Goal: Information Seeking & Learning: Learn about a topic

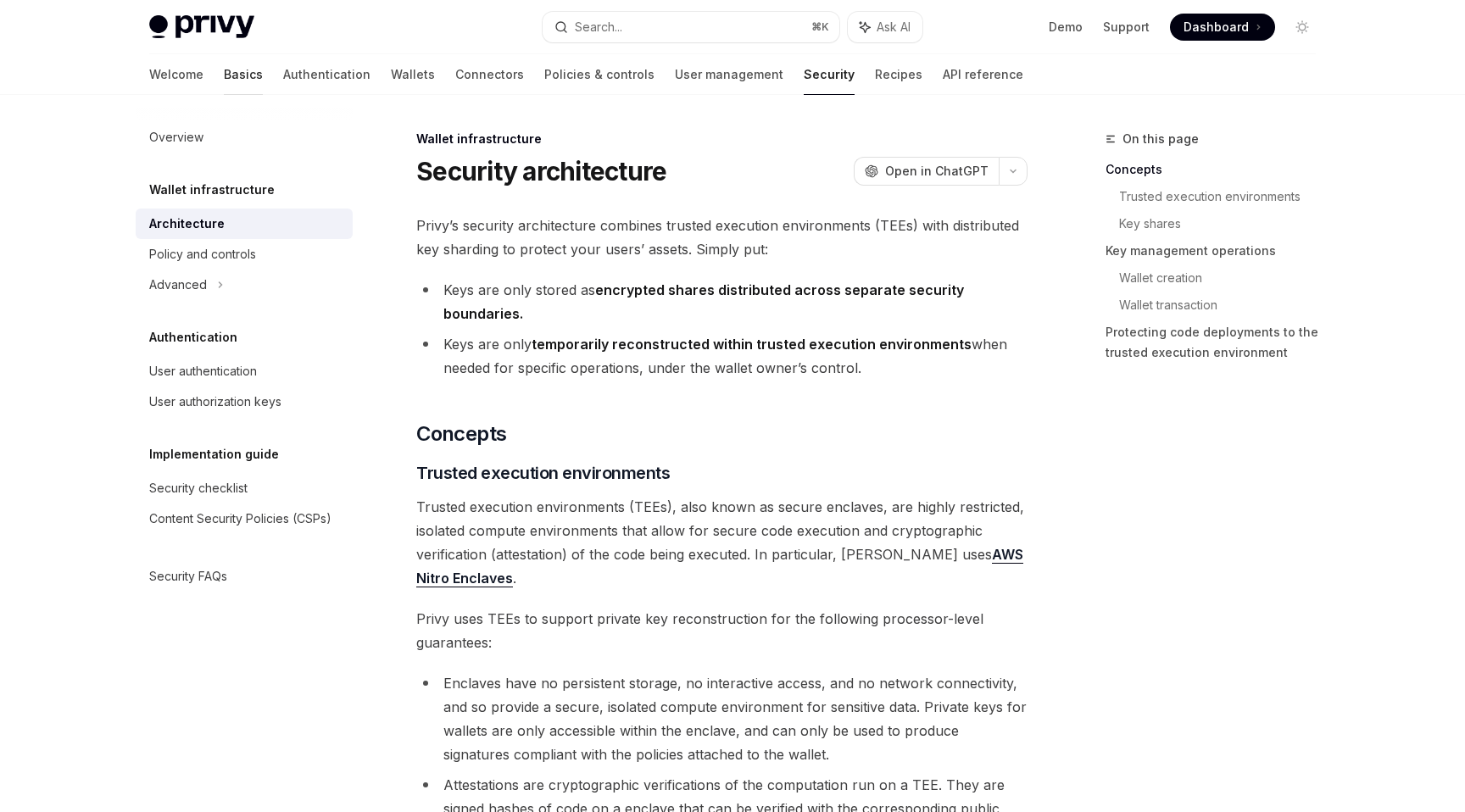
click at [224, 68] on link "Basics" at bounding box center [243, 74] width 39 height 41
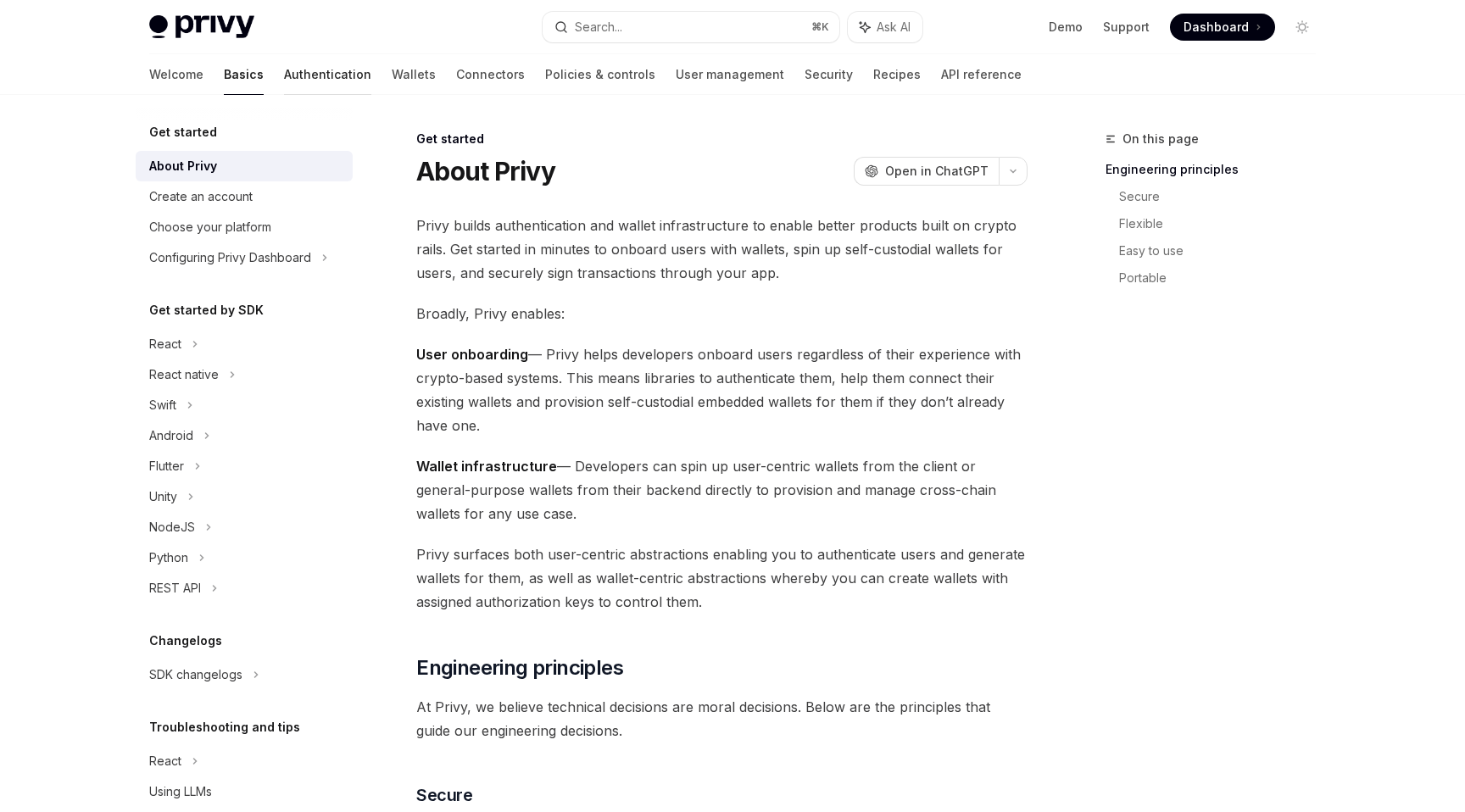
click at [284, 68] on link "Authentication" at bounding box center [328, 74] width 87 height 41
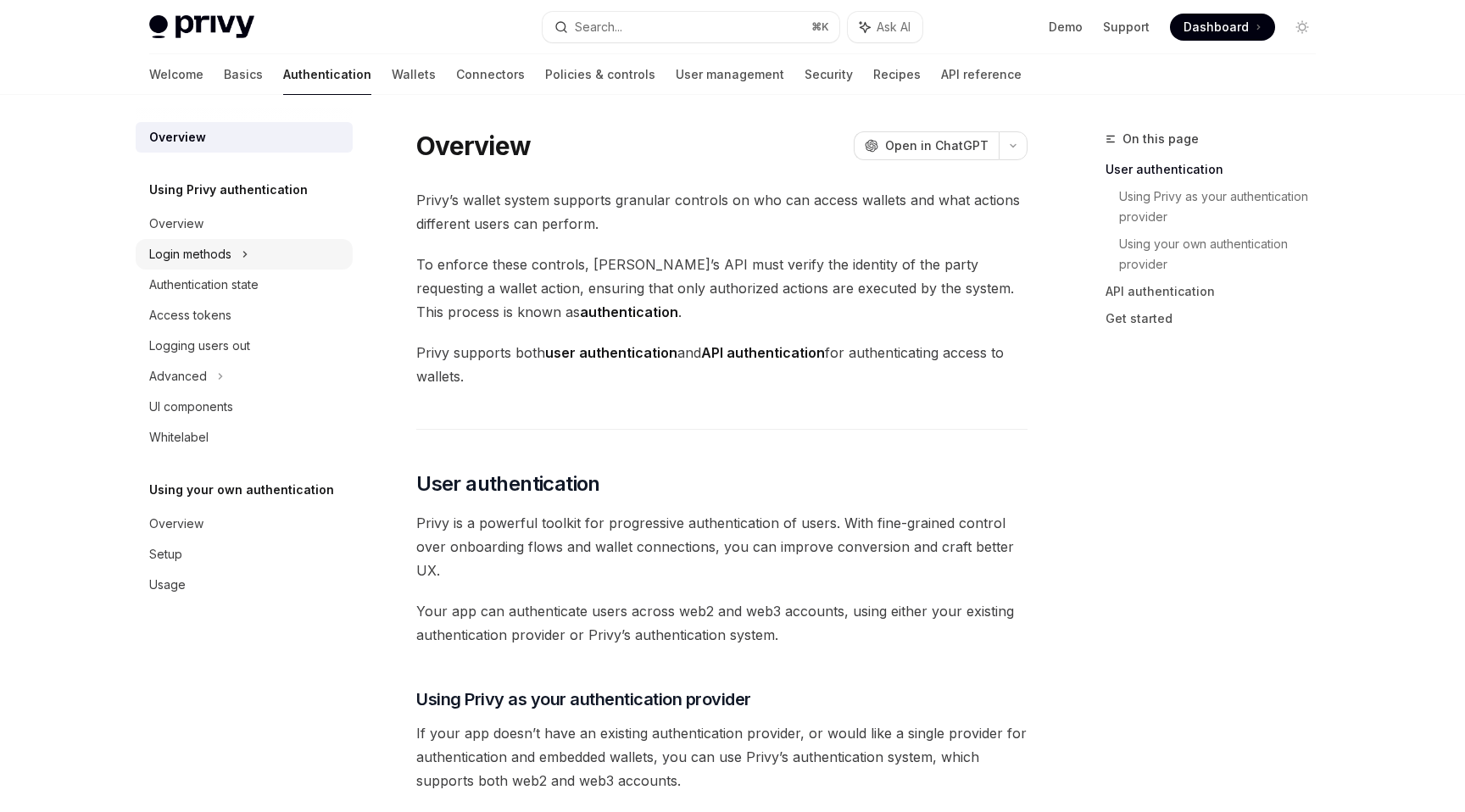
click at [235, 253] on div "Login methods" at bounding box center [243, 254] width 217 height 31
type textarea "*"
